Goal: Task Accomplishment & Management: Manage account settings

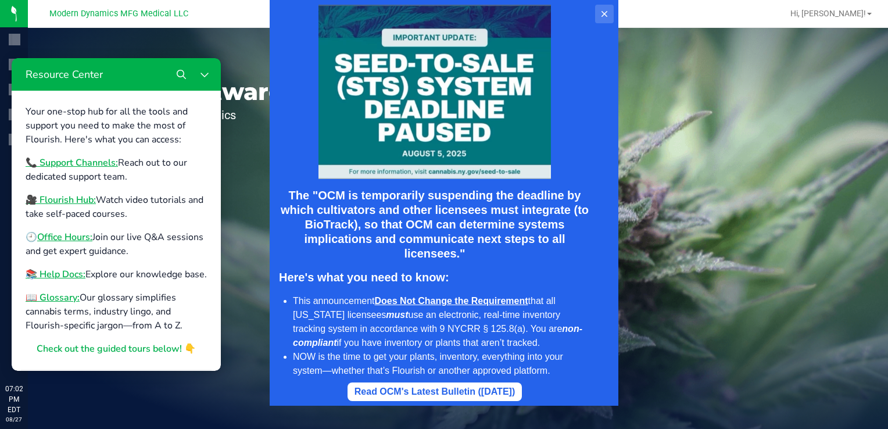
click at [606, 10] on icon at bounding box center [604, 13] width 9 height 9
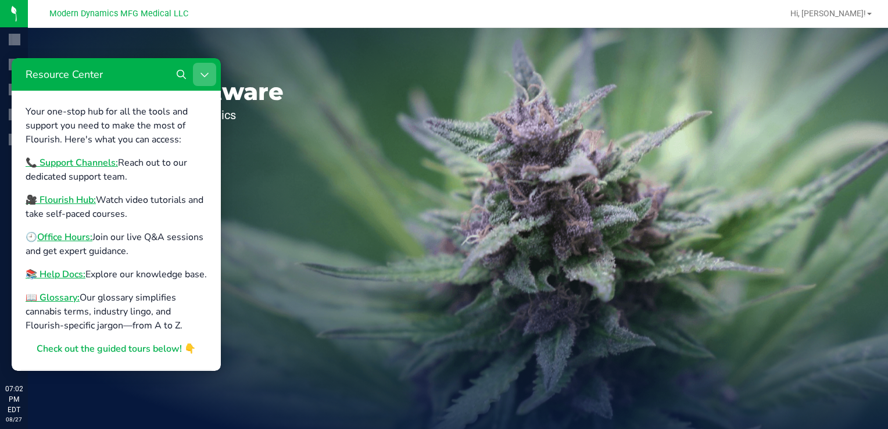
click at [207, 74] on icon "Close Resource Center" at bounding box center [205, 75] width 8 height 5
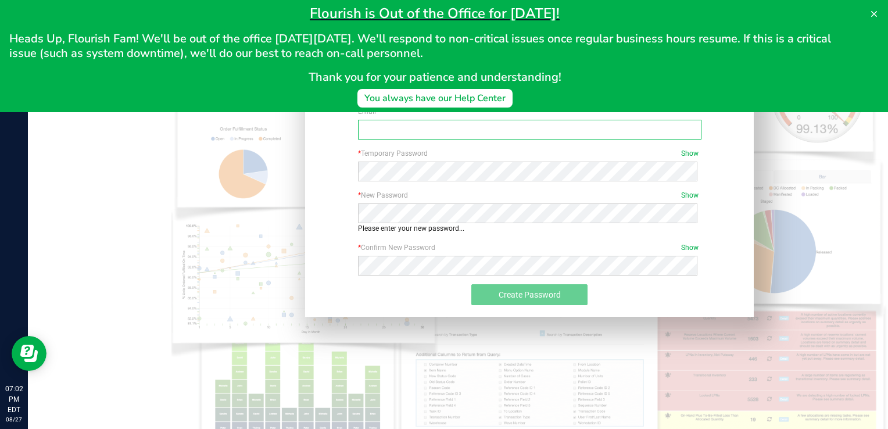
type input "[PERSON_NAME][EMAIL_ADDRESS][DOMAIN_NAME]"
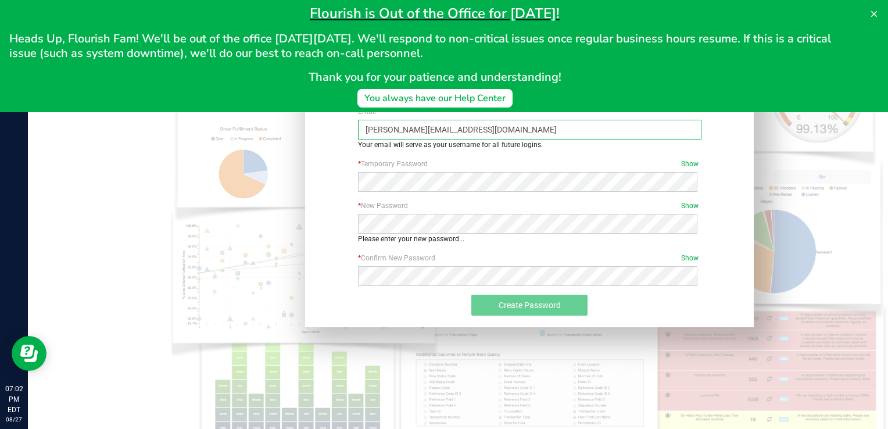
click at [386, 127] on input "[PERSON_NAME][EMAIL_ADDRESS][DOMAIN_NAME]" at bounding box center [530, 130] width 344 height 20
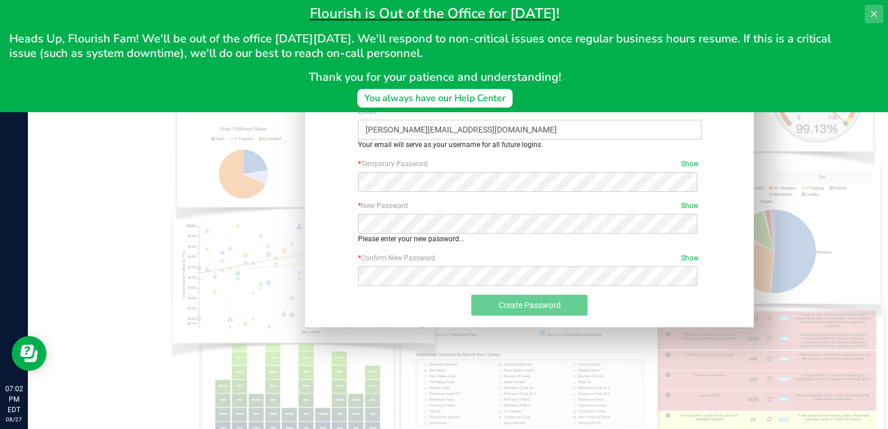
click at [878, 9] on icon at bounding box center [874, 13] width 9 height 9
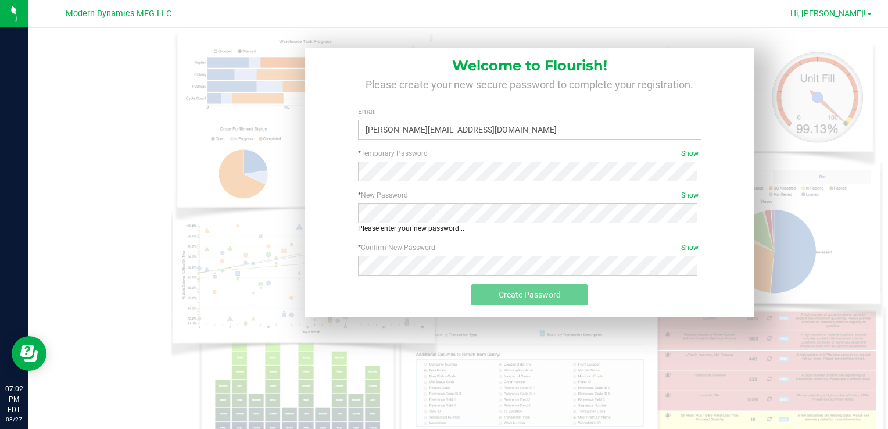
click at [869, 16] on link "Hi, [PERSON_NAME]!" at bounding box center [831, 14] width 91 height 12
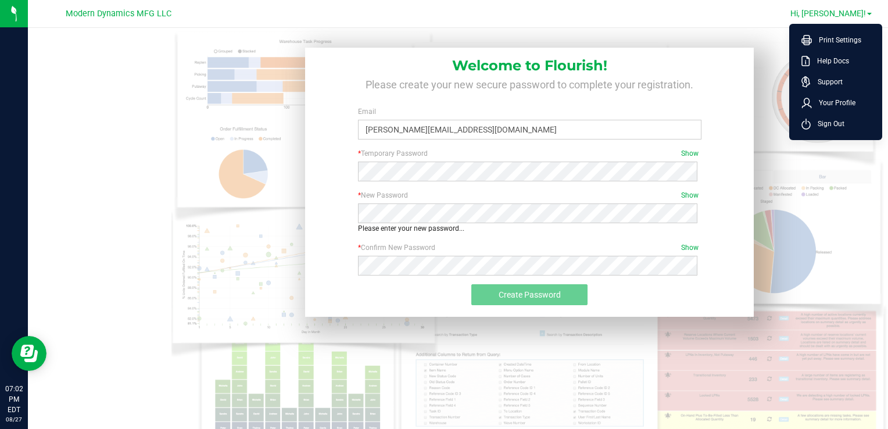
click at [869, 16] on link "Hi, [PERSON_NAME]!" at bounding box center [831, 14] width 91 height 12
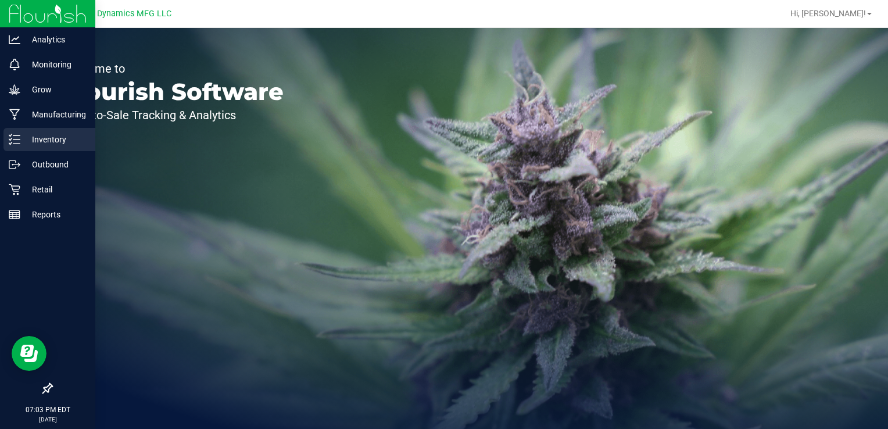
click at [31, 144] on p "Inventory" at bounding box center [55, 140] width 70 height 14
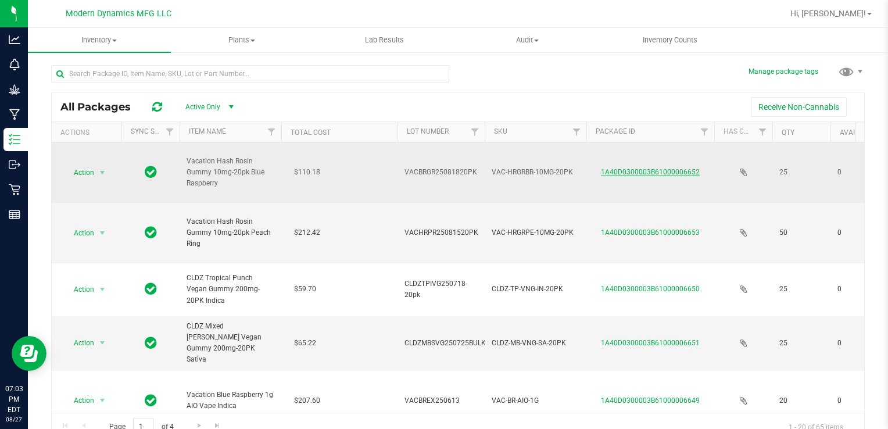
click at [624, 169] on link "1A40D0300003B61000006652" at bounding box center [650, 172] width 99 height 8
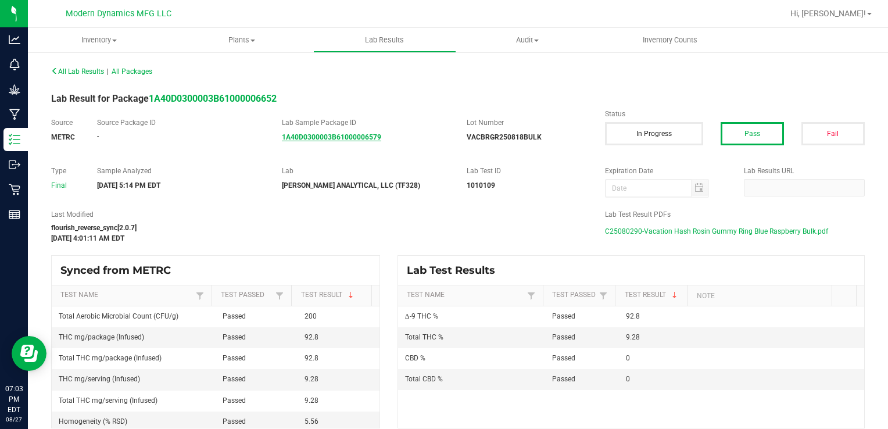
click at [360, 137] on strong "1A40D0300003B61000006579" at bounding box center [331, 137] width 99 height 8
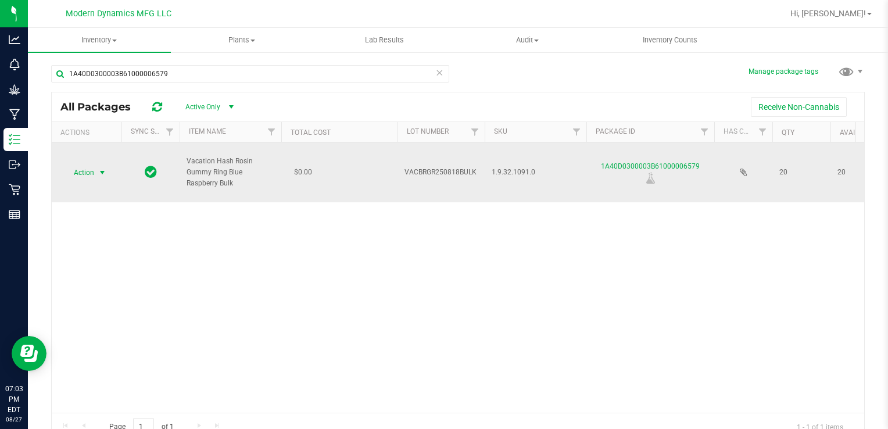
click at [98, 171] on span "select" at bounding box center [102, 172] width 9 height 9
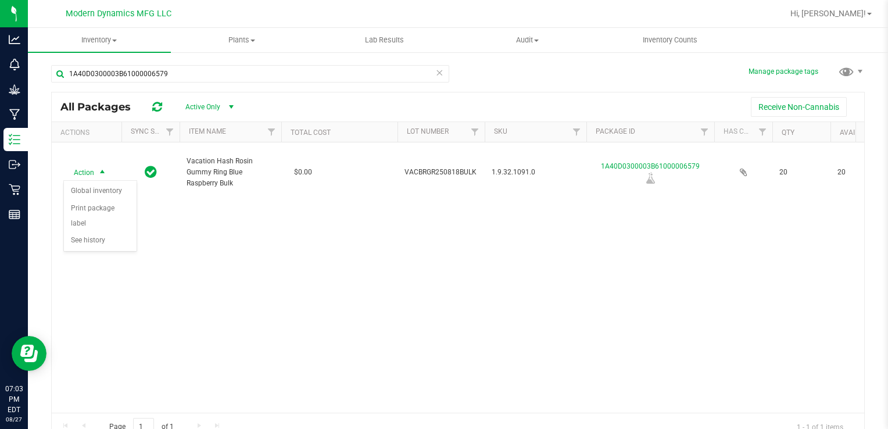
click at [223, 207] on div "Action Action Global inventory Print package label See history Vacation Hash Ro…" at bounding box center [458, 277] width 813 height 270
click at [872, 13] on link "Hi, [PERSON_NAME]!" at bounding box center [831, 14] width 91 height 12
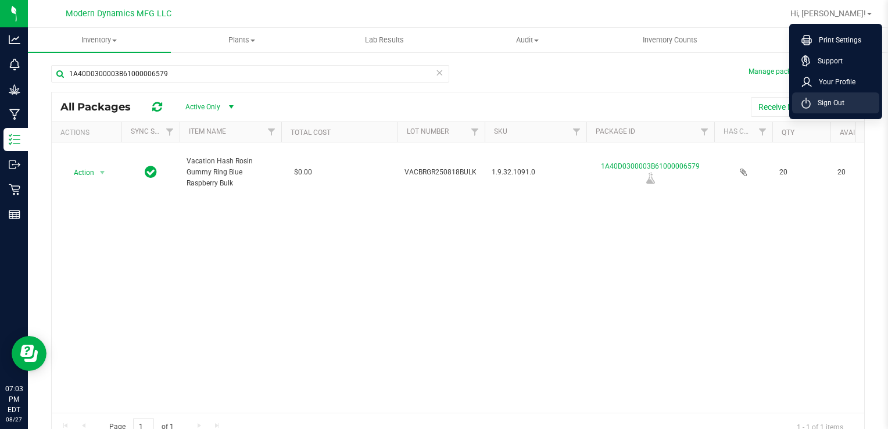
click at [818, 102] on span "Sign Out" at bounding box center [828, 103] width 34 height 12
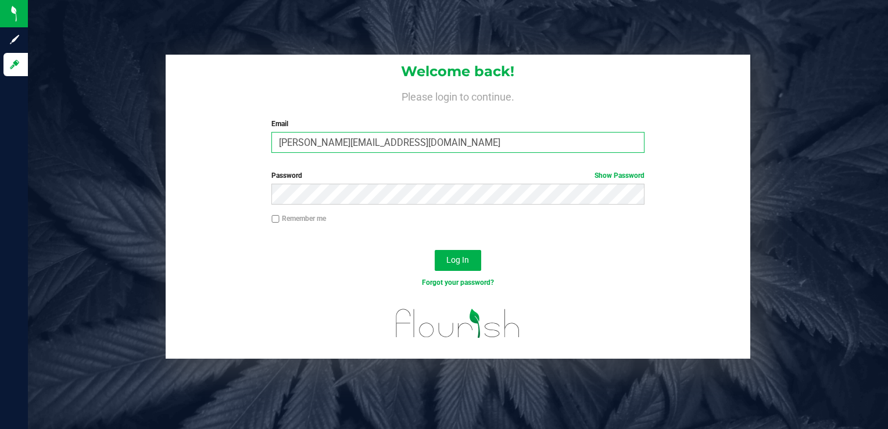
click at [307, 141] on input "[PERSON_NAME][EMAIL_ADDRESS][DOMAIN_NAME]" at bounding box center [457, 142] width 373 height 21
type input "william+1@thestarbase.com"
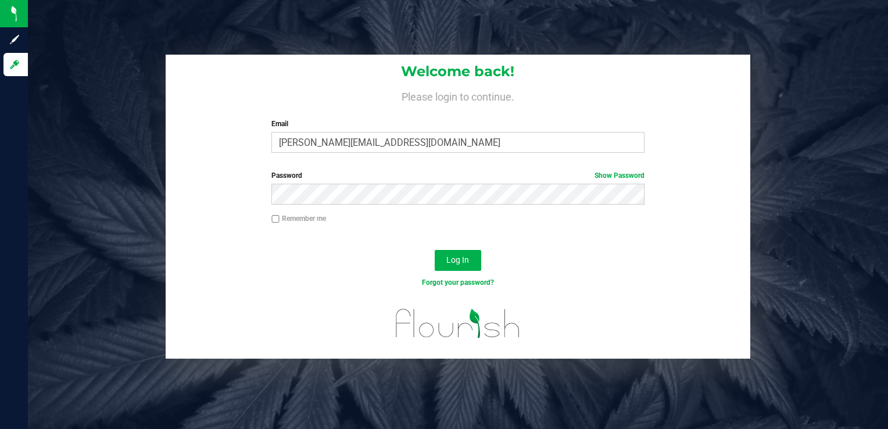
click at [249, 196] on div "Password Show Password" at bounding box center [458, 191] width 585 height 43
click at [452, 264] on span "Log In" at bounding box center [457, 259] width 23 height 9
